Goal: Check status: Check status

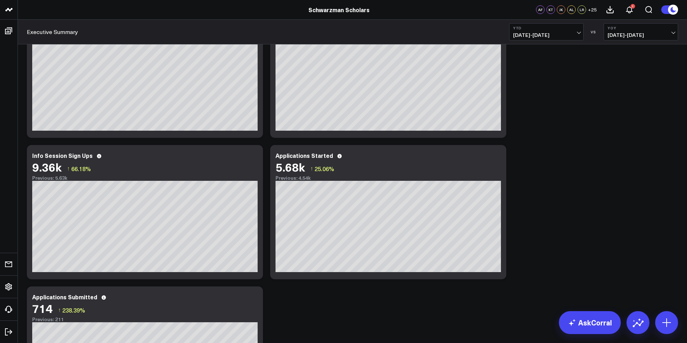
click at [555, 36] on span "[DATE] - [DATE]" at bounding box center [546, 35] width 67 height 6
click at [539, 35] on span "[DATE] - [DATE]" at bounding box center [546, 35] width 67 height 6
click at [529, 225] on link "Custom Dates" at bounding box center [546, 229] width 74 height 14
select select "8"
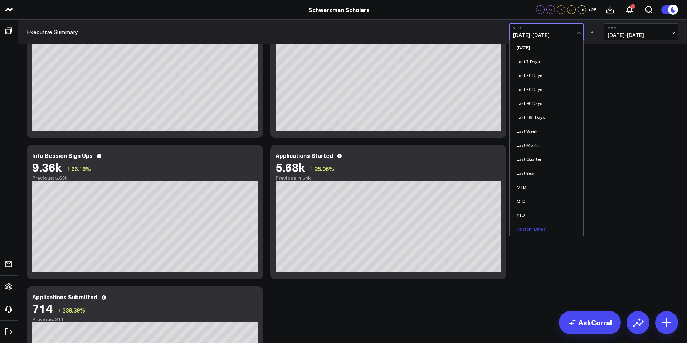
select select "2025"
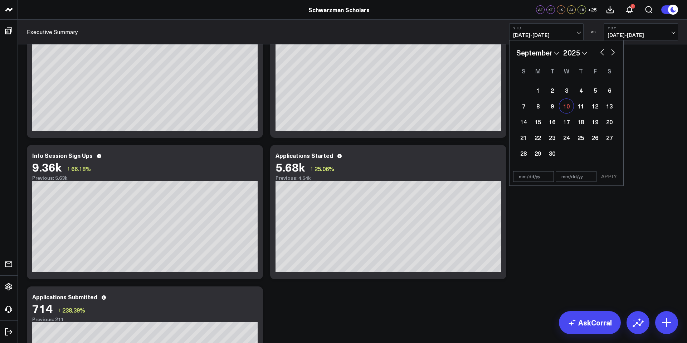
click at [565, 107] on div "10" at bounding box center [566, 106] width 14 height 14
type input "[DATE]"
select select "8"
select select "2025"
click at [565, 108] on div "10" at bounding box center [566, 106] width 14 height 14
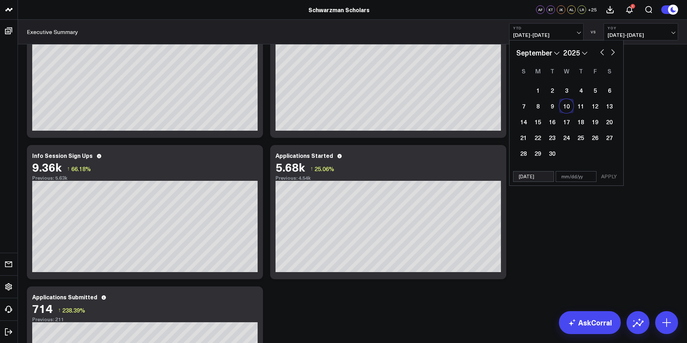
type input "[DATE]"
select select "8"
select select "2025"
click at [611, 180] on button "APPLY" at bounding box center [608, 176] width 21 height 11
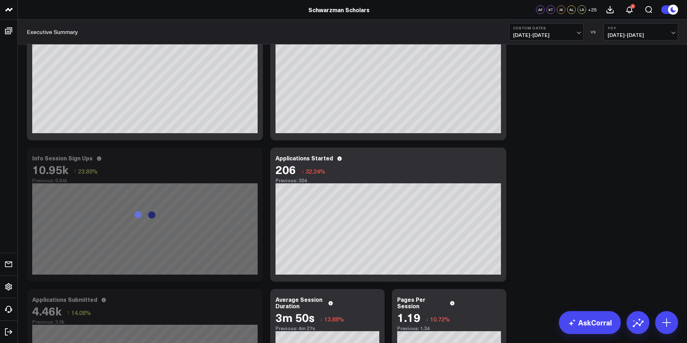
scroll to position [506, 0]
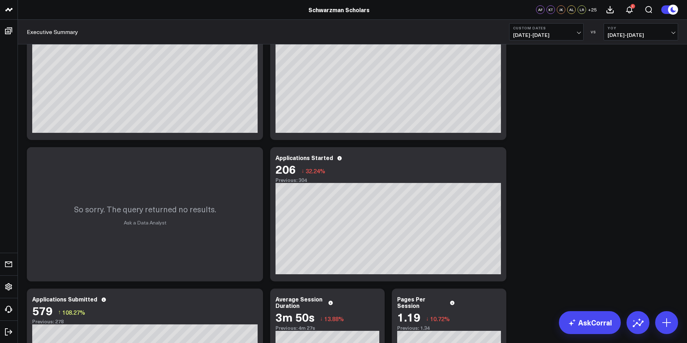
click at [555, 36] on span "[DATE] - [DATE]" at bounding box center [546, 35] width 67 height 6
click at [533, 229] on link "Custom Dates" at bounding box center [546, 229] width 74 height 14
select select "8"
select select "2025"
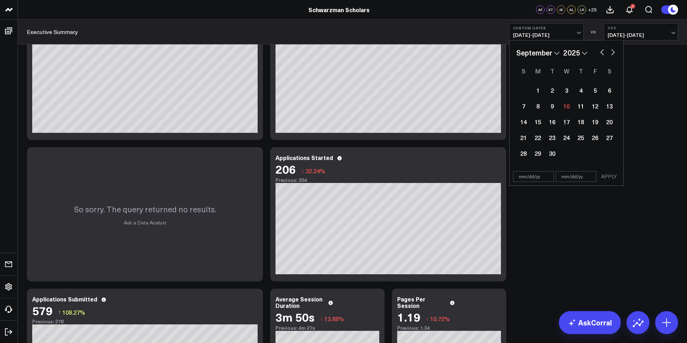
click at [599, 54] on button "button" at bounding box center [601, 51] width 7 height 9
select select "7"
select select "2025"
click at [603, 53] on button "button" at bounding box center [601, 51] width 7 height 9
select select "6"
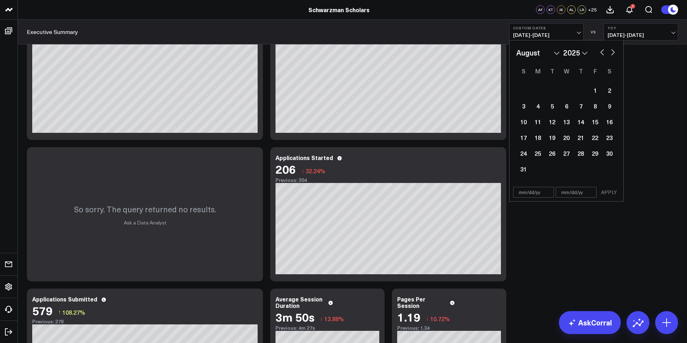
select select "2025"
click at [603, 53] on button "button" at bounding box center [601, 51] width 7 height 9
select select "4"
select select "2025"
click at [603, 53] on button "button" at bounding box center [601, 51] width 7 height 9
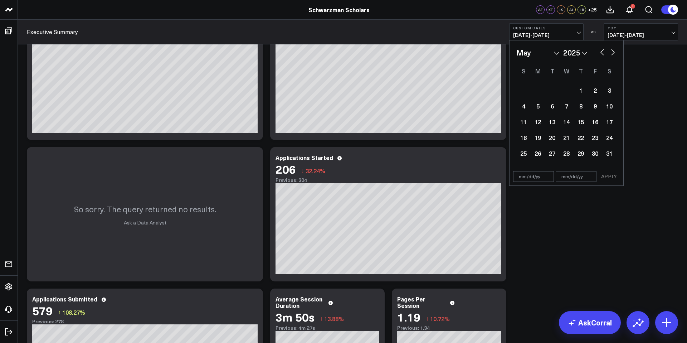
select select "2"
select select "2025"
click at [603, 53] on button "button" at bounding box center [601, 51] width 7 height 9
select select "1"
select select "2025"
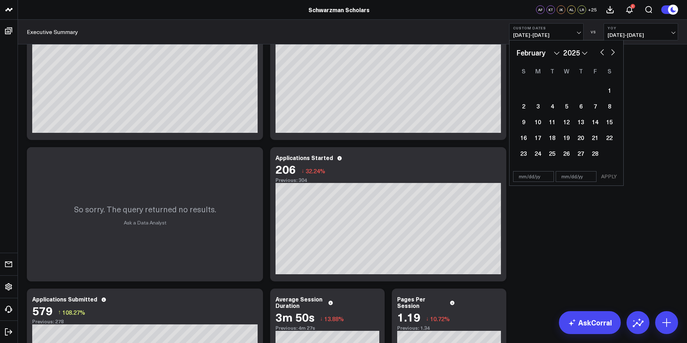
click at [603, 53] on button "button" at bounding box center [601, 51] width 7 height 9
select select "2025"
click at [562, 88] on div "1" at bounding box center [566, 90] width 14 height 14
type input "[DATE]"
select select "2025"
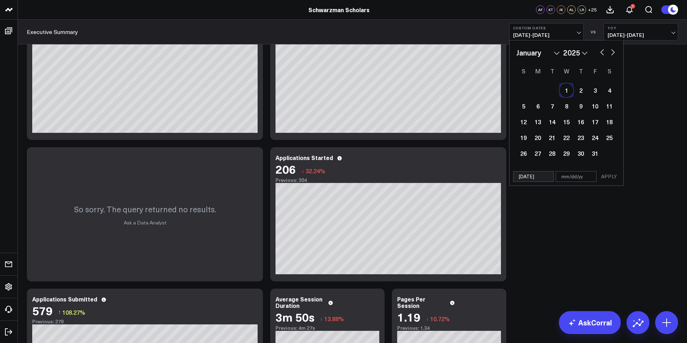
click at [612, 53] on button "button" at bounding box center [612, 51] width 7 height 9
select select "2"
select select "2025"
click at [612, 53] on button "button" at bounding box center [612, 51] width 7 height 9
select select "4"
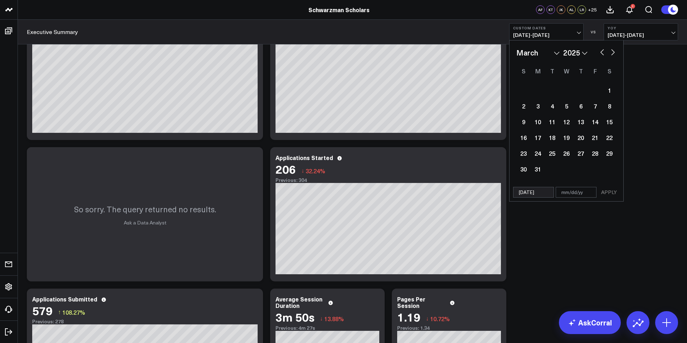
select select "2025"
click at [612, 53] on button "button" at bounding box center [612, 51] width 7 height 9
select select "7"
select select "2025"
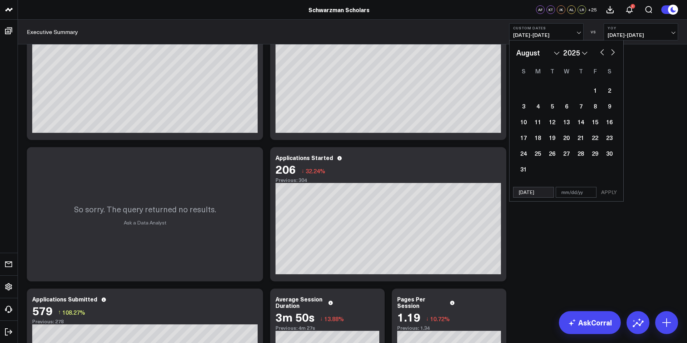
click at [612, 53] on button "button" at bounding box center [612, 51] width 7 height 9
select select "8"
select select "2025"
click at [612, 53] on button "button" at bounding box center [612, 51] width 7 height 9
select select "9"
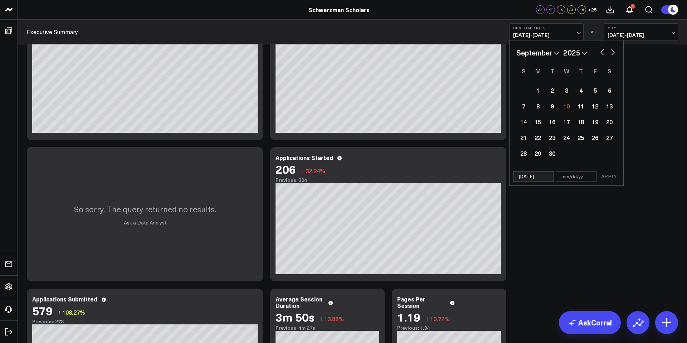
select select "2025"
click at [601, 51] on button "button" at bounding box center [601, 51] width 7 height 9
select select "8"
select select "2025"
click at [567, 106] on div "10" at bounding box center [566, 106] width 14 height 14
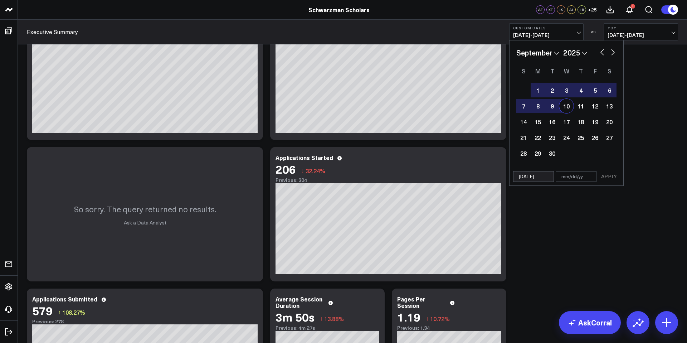
type input "[DATE]"
select select "8"
select select "2025"
click at [607, 179] on button "APPLY" at bounding box center [608, 176] width 21 height 11
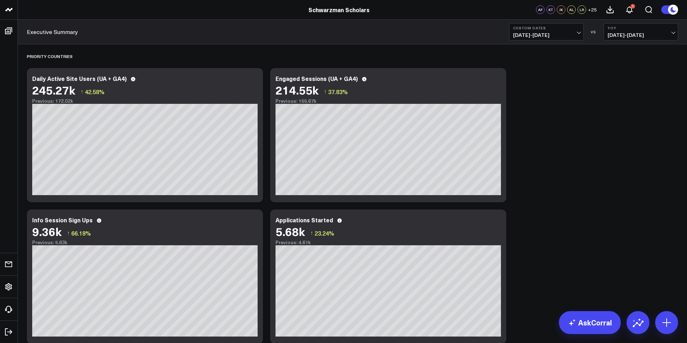
click at [559, 33] on span "[DATE] - [DATE]" at bounding box center [546, 35] width 67 height 6
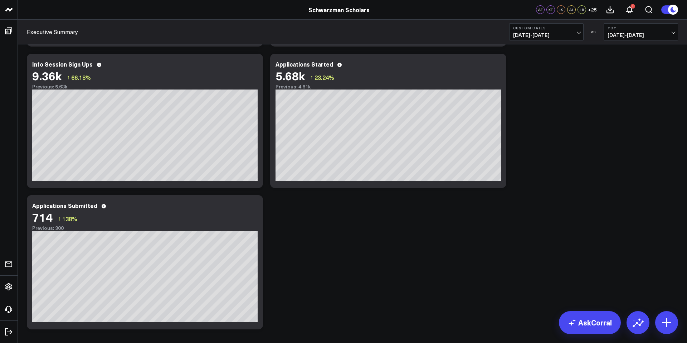
scroll to position [312, 0]
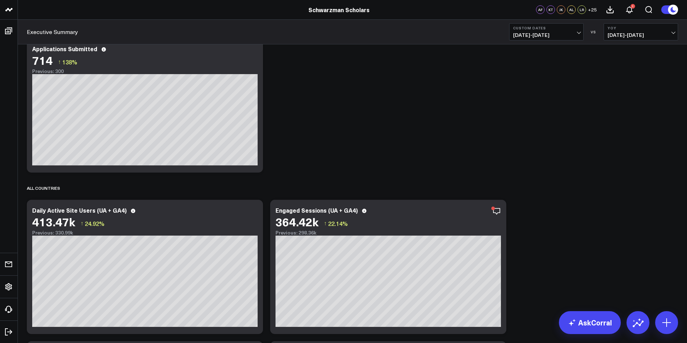
click at [553, 32] on span "[DATE] - [DATE]" at bounding box center [546, 35] width 67 height 6
click at [538, 227] on link "Custom Dates" at bounding box center [546, 229] width 74 height 14
select select "8"
select select "2025"
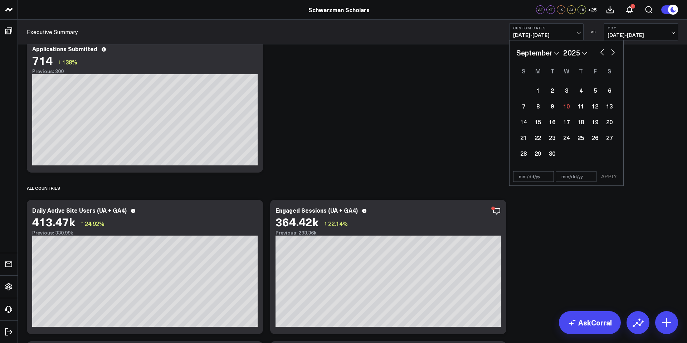
click at [612, 53] on button "button" at bounding box center [612, 51] width 7 height 9
select select "9"
select select "2025"
click at [612, 53] on button "button" at bounding box center [612, 51] width 7 height 9
select select "10"
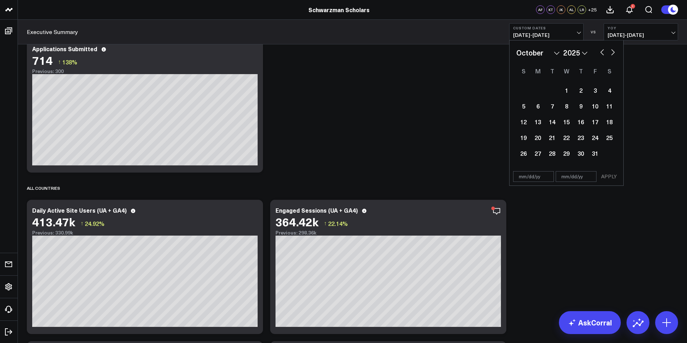
select select "2025"
click at [612, 53] on button "button" at bounding box center [612, 51] width 7 height 9
select select "11"
select select "2025"
click at [612, 53] on button "button" at bounding box center [612, 51] width 7 height 9
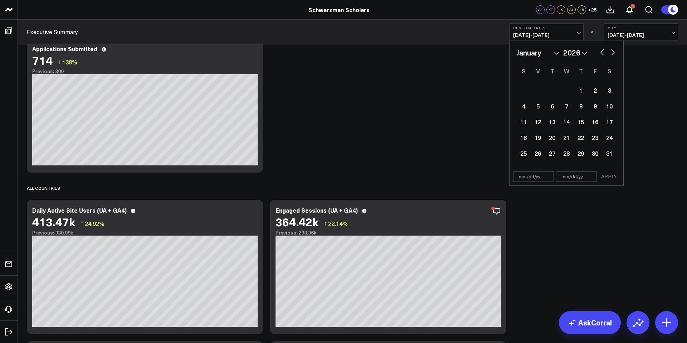
click at [599, 53] on button "button" at bounding box center [601, 51] width 7 height 9
select select "10"
select select "2025"
click at [600, 53] on button "button" at bounding box center [601, 51] width 7 height 9
select select "9"
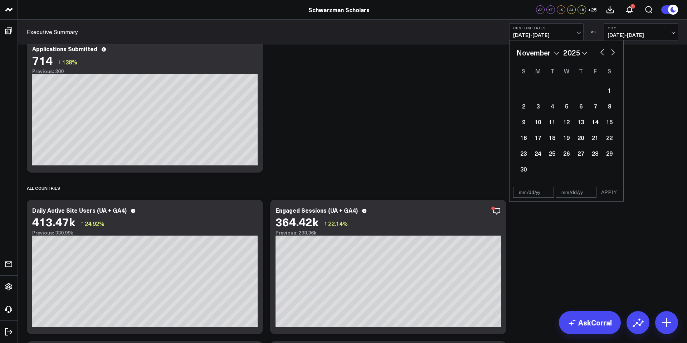
select select "2025"
click at [600, 53] on button "button" at bounding box center [601, 51] width 7 height 9
select select "8"
select select "2025"
click at [568, 105] on div "10" at bounding box center [566, 106] width 14 height 14
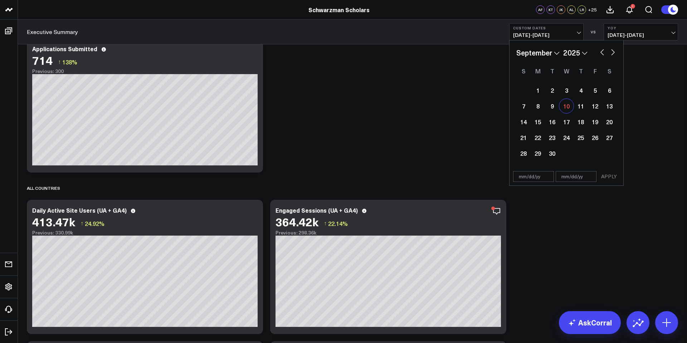
type input "[DATE]"
select select "8"
select select "2025"
click at [568, 105] on div "10" at bounding box center [566, 106] width 14 height 14
type input "[DATE]"
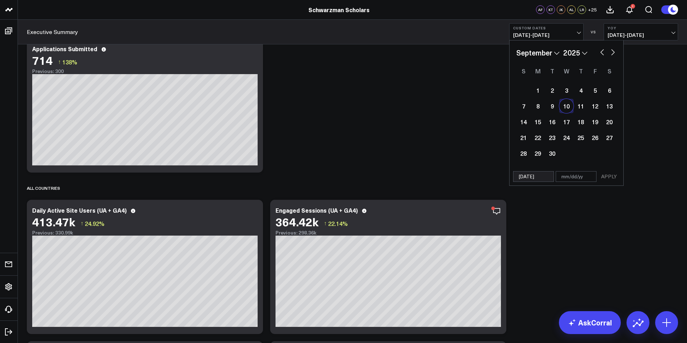
select select "8"
select select "2025"
click at [611, 177] on button "APPLY" at bounding box center [608, 176] width 21 height 11
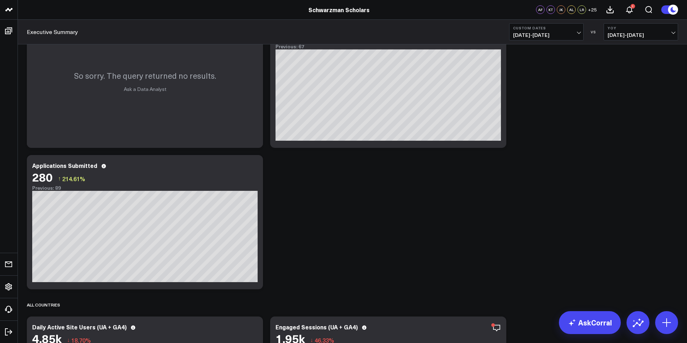
scroll to position [196, 0]
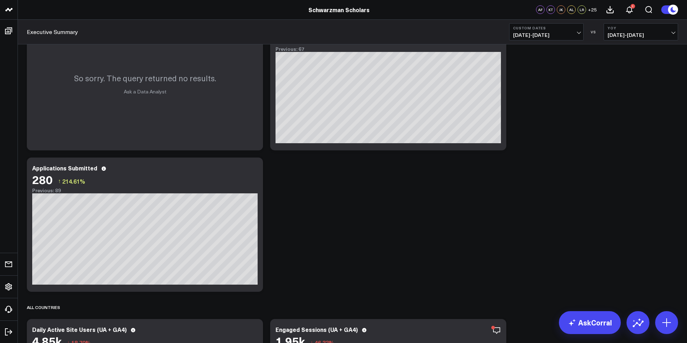
click at [500, 206] on div "Priority Countries Modify via AI Copy link to widget Ask support Remove Create …" at bounding box center [352, 295] width 658 height 888
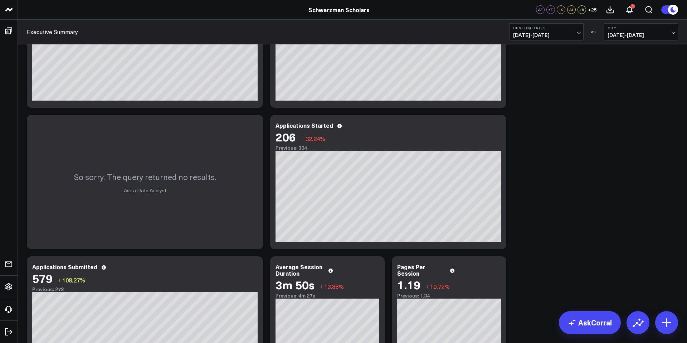
scroll to position [632, 0]
